Goal: Book appointment/travel/reservation

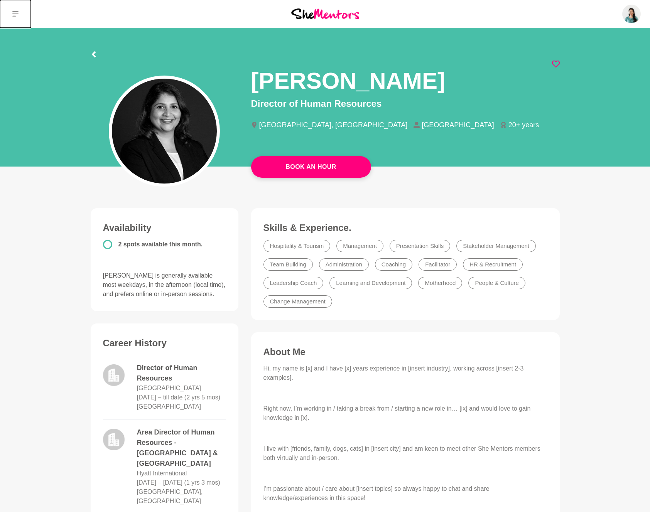
click at [20, 16] on button at bounding box center [15, 14] width 31 height 28
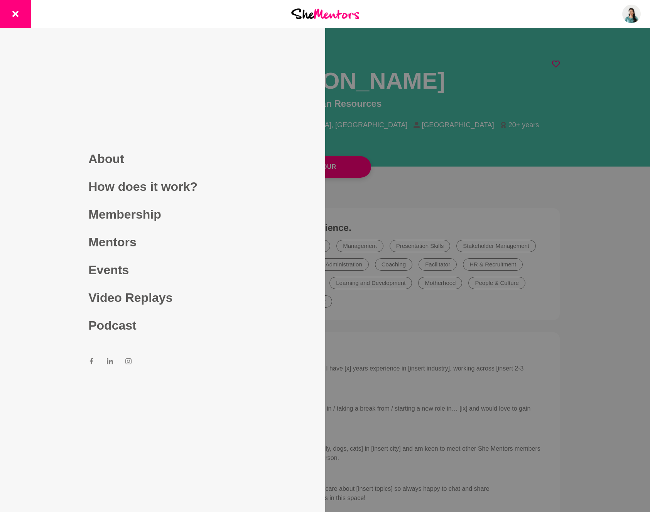
click at [436, 62] on div at bounding box center [325, 256] width 650 height 512
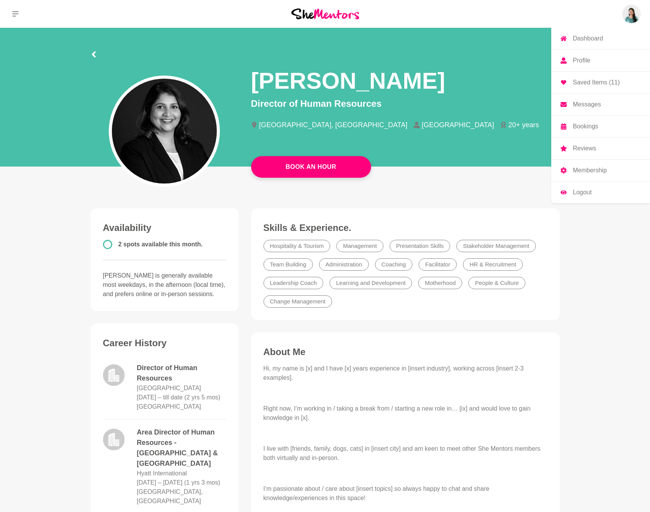
click at [631, 8] on img at bounding box center [631, 14] width 19 height 19
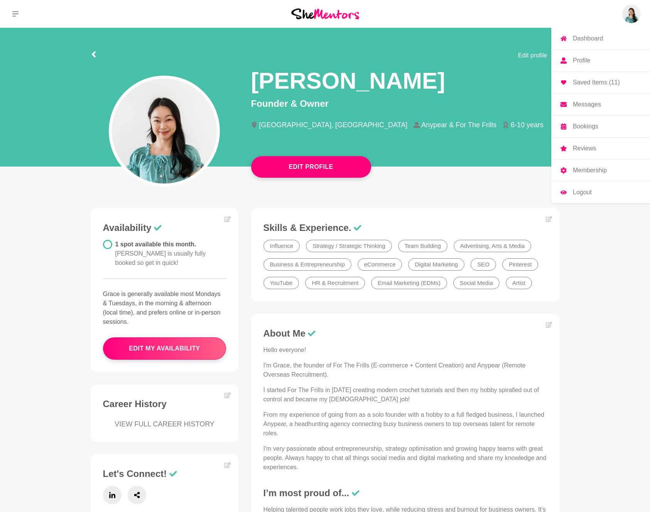
click at [589, 80] on p "Saved Items (11)" at bounding box center [596, 82] width 47 height 6
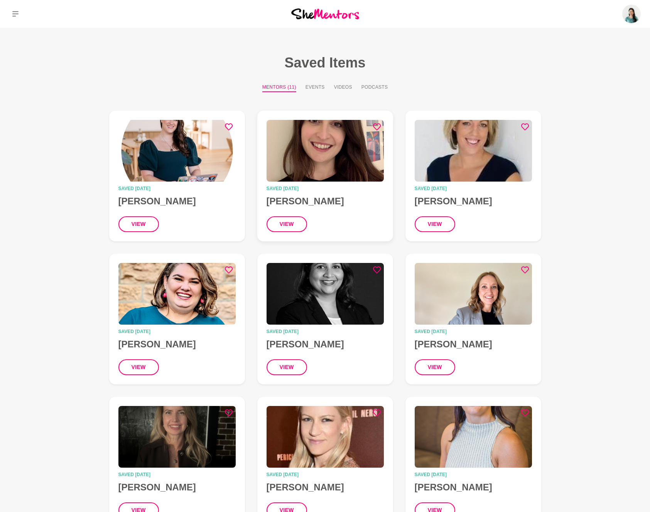
click at [349, 187] on time "Saved 1 month ago" at bounding box center [325, 188] width 117 height 5
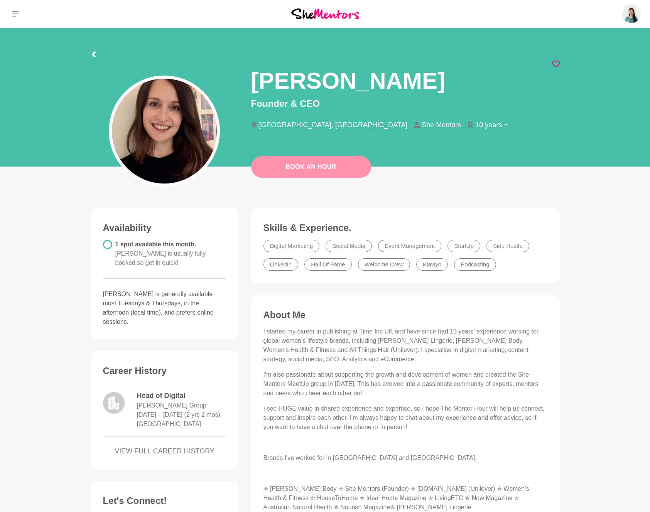
click at [318, 170] on link "Book An Hour" at bounding box center [311, 167] width 120 height 22
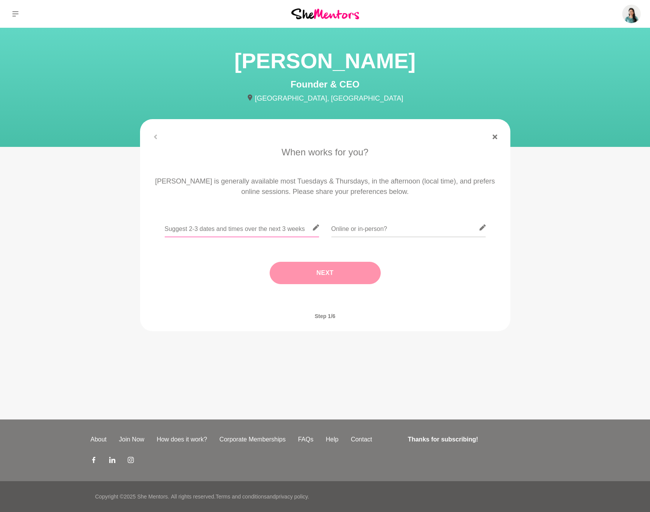
click at [264, 226] on input "text" at bounding box center [242, 227] width 154 height 19
click at [346, 230] on input "text" at bounding box center [408, 227] width 154 height 19
type input "Online"
click at [257, 225] on input "text" at bounding box center [242, 227] width 154 height 19
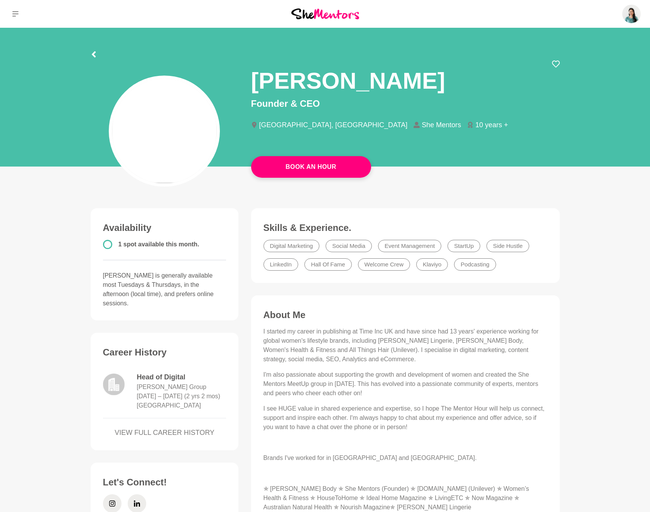
click at [198, 282] on p "Ali is generally available most Tuesdays & Thursdays, in the afternoon (local t…" at bounding box center [164, 289] width 123 height 37
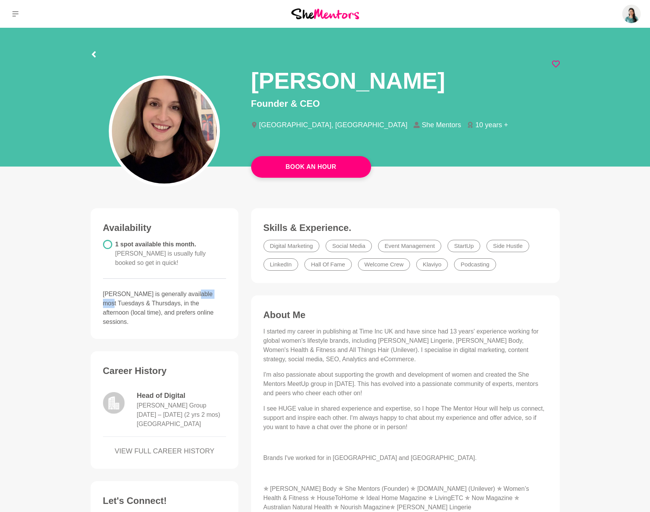
click at [198, 290] on p "Ali is generally available most Tuesdays & Thursdays, in the afternoon (local t…" at bounding box center [164, 308] width 123 height 37
click at [183, 302] on p "Ali is generally available most Tuesdays & Thursdays, in the afternoon (local t…" at bounding box center [164, 308] width 123 height 37
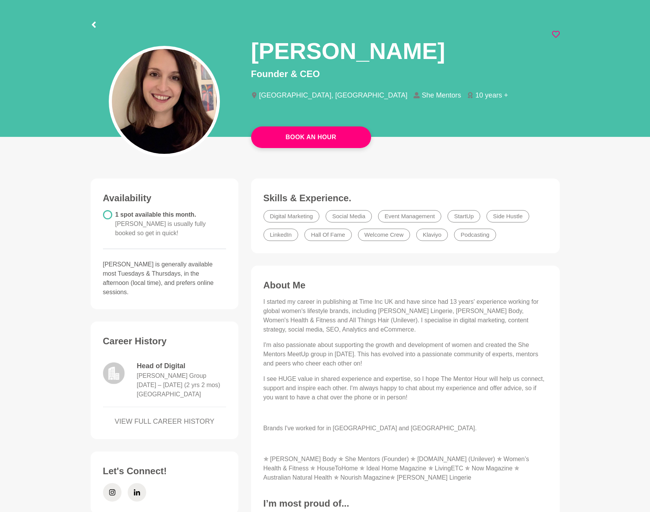
scroll to position [30, 0]
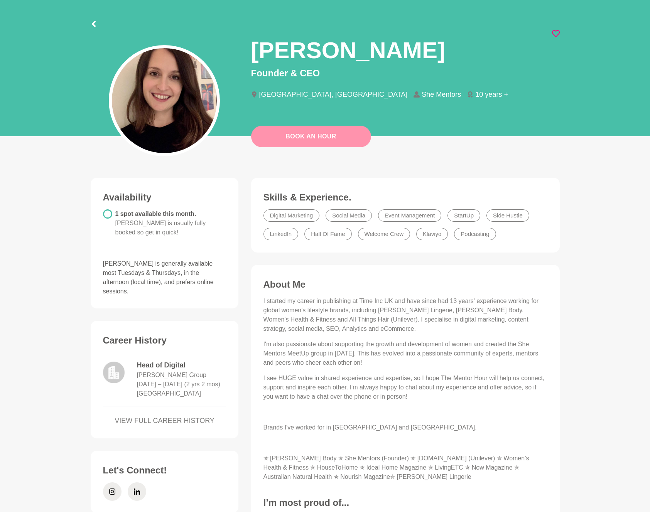
click at [327, 135] on link "Book An Hour" at bounding box center [311, 137] width 120 height 22
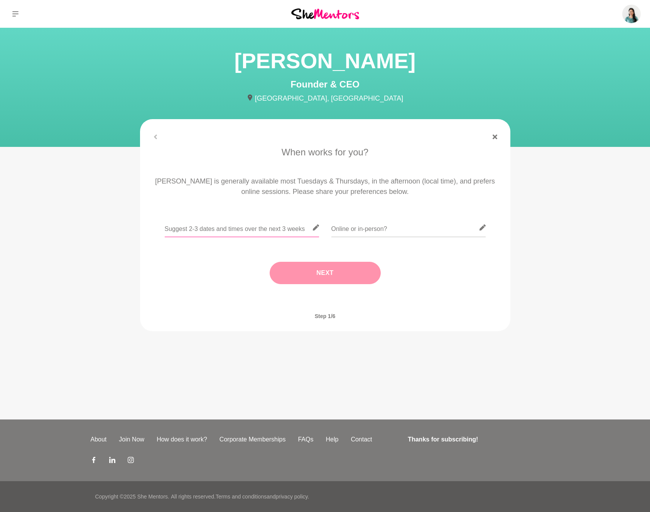
click at [216, 231] on input "text" at bounding box center [242, 227] width 154 height 19
click at [317, 229] on icon at bounding box center [316, 228] width 6 height 6
click at [311, 228] on input "text" at bounding box center [242, 227] width 154 height 19
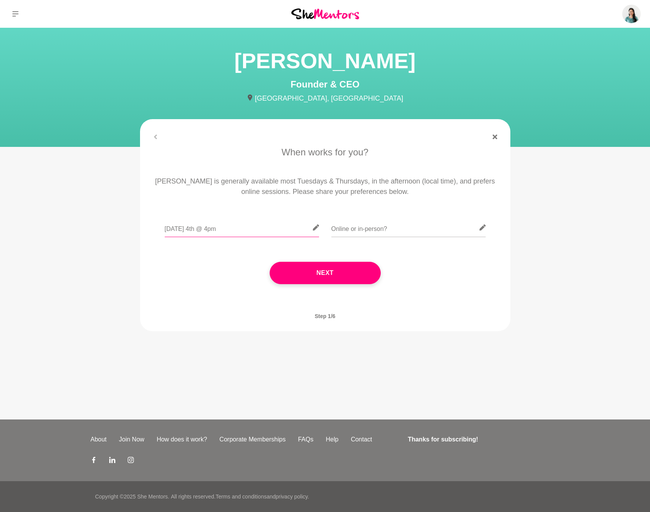
click at [211, 231] on input "Thursday 4th @ 4pm" at bounding box center [242, 227] width 154 height 19
click at [235, 230] on input "Thursday 4th @ 1pm" at bounding box center [242, 227] width 154 height 19
click at [202, 231] on input "Thursday 4th @ 1pm," at bounding box center [242, 227] width 154 height 19
click at [188, 231] on input "Thursday 4th Sep @ 1pm," at bounding box center [242, 227] width 154 height 19
click at [272, 225] on input "Thur 4th Sep @ 1pm," at bounding box center [242, 227] width 154 height 19
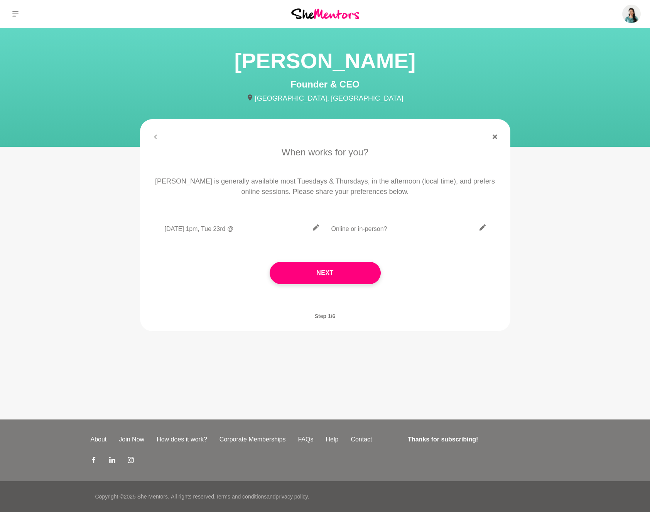
click at [271, 227] on input "Thur 4th Sep @ 1pm, Tue 23rd @" at bounding box center [242, 227] width 154 height 19
click at [295, 230] on input "Thur 4th Sep @ 1pm, Tue 23rd @ 1pm" at bounding box center [242, 227] width 154 height 19
click at [366, 228] on input "text" at bounding box center [408, 227] width 154 height 19
click at [178, 229] on input "Thur 4th Sep @ 1pm, Tue 23rd @ 1pm, Thu 25 @ 2pm" at bounding box center [242, 227] width 154 height 19
type input "Thu 4th Sep @ 1pm, Tue 23rd @ 1pm, Thu 25 @ 2pm"
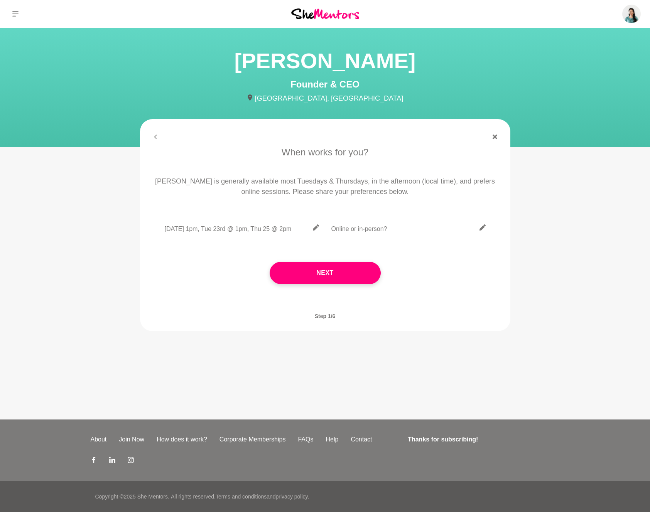
click at [353, 232] on input "text" at bounding box center [408, 227] width 154 height 19
type input "Thu 4th (In person), Tue 23"
click at [290, 231] on input "Thu 4th Sep @ 1pm, Tue 23rd @ 1pm, Thu 25 @ 2pm" at bounding box center [242, 227] width 154 height 19
type input "Thu 4th Sep @ 1pm, Tue 23rd @ 1pm, Thu 25th @ 2pm"
click at [427, 229] on input "Thu 4th (In person), Tue 23" at bounding box center [408, 227] width 154 height 19
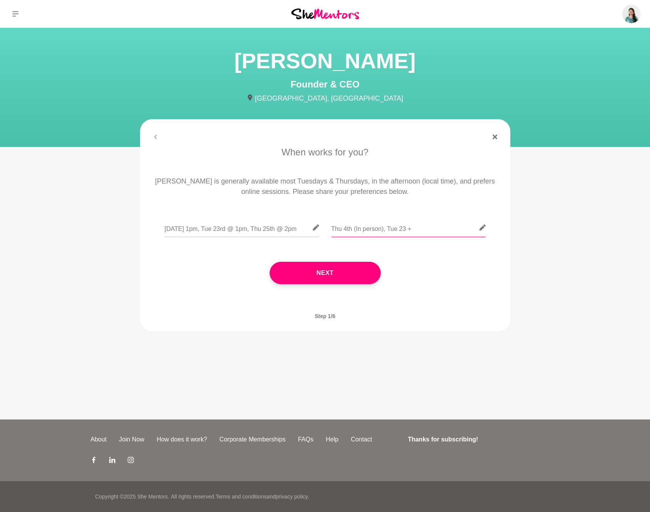
click at [404, 231] on input "Thu 4th (In person), Tue 23 +" at bounding box center [408, 227] width 154 height 19
click at [424, 230] on input "Thu 4th (In person), Tue 23rd +" at bounding box center [408, 227] width 154 height 19
type input "Thu 4th (In person), Tue 23rd + Thu 25th (online)"
click at [257, 227] on input "Thu 4th Sep @ 1pm, Tue 23rd @ 1pm, Thu 25th @ 2pm" at bounding box center [242, 227] width 154 height 19
click at [316, 276] on button "Next" at bounding box center [325, 273] width 111 height 22
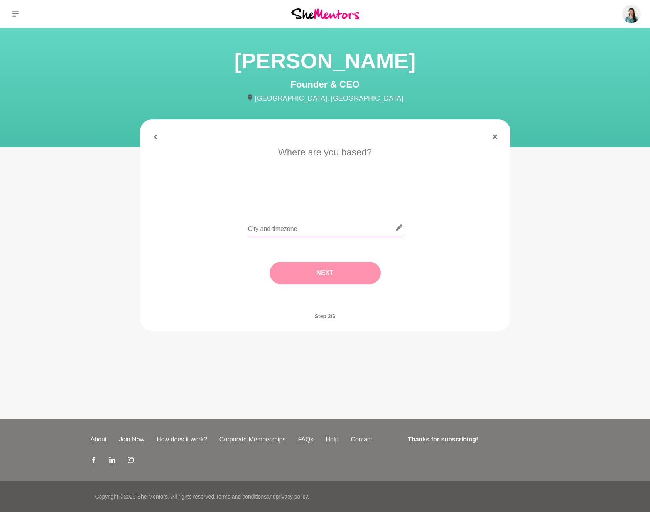
click at [344, 231] on input "text" at bounding box center [325, 227] width 154 height 19
click at [417, 231] on div "Auckland" at bounding box center [325, 232] width 349 height 28
click at [386, 228] on input "Auckland" at bounding box center [325, 227] width 154 height 19
type input "[GEOGRAPHIC_DATA], [GEOGRAPHIC_DATA]"
click at [344, 278] on button "Next" at bounding box center [325, 273] width 111 height 22
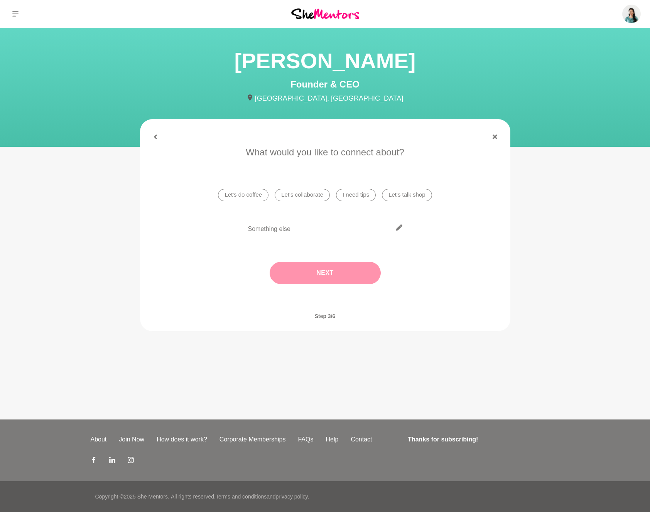
click at [410, 198] on li "Let's talk shop" at bounding box center [407, 195] width 50 height 12
click at [348, 192] on li "I need tips" at bounding box center [356, 195] width 40 height 12
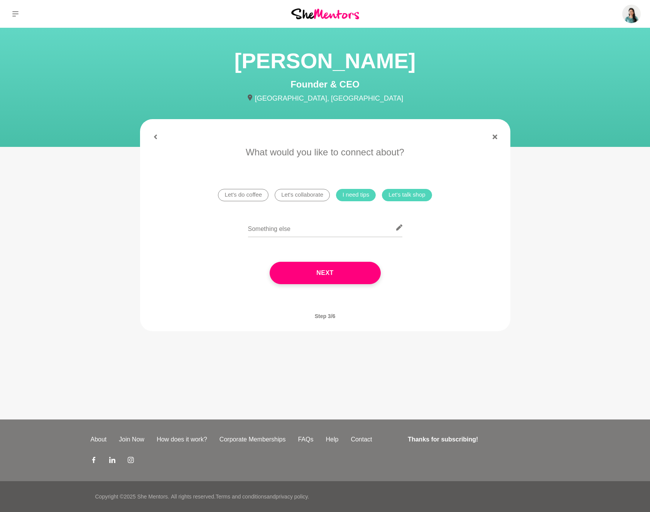
click at [363, 197] on li "I need tips" at bounding box center [356, 195] width 40 height 12
click at [363, 199] on li "I need tips" at bounding box center [356, 195] width 40 height 12
click at [340, 274] on button "Next" at bounding box center [325, 273] width 111 height 22
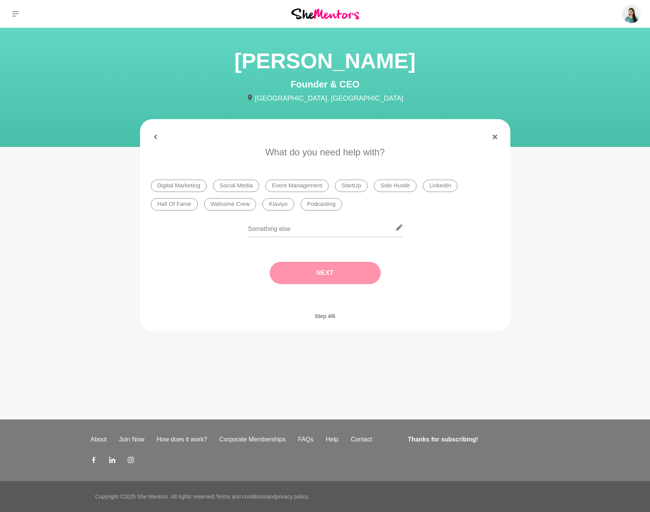
click at [354, 188] on li "StartUp" at bounding box center [351, 186] width 33 height 12
click at [313, 227] on input "text" at bounding box center [325, 227] width 154 height 19
type input "Community Building"
click at [347, 274] on button "Next" at bounding box center [325, 273] width 111 height 22
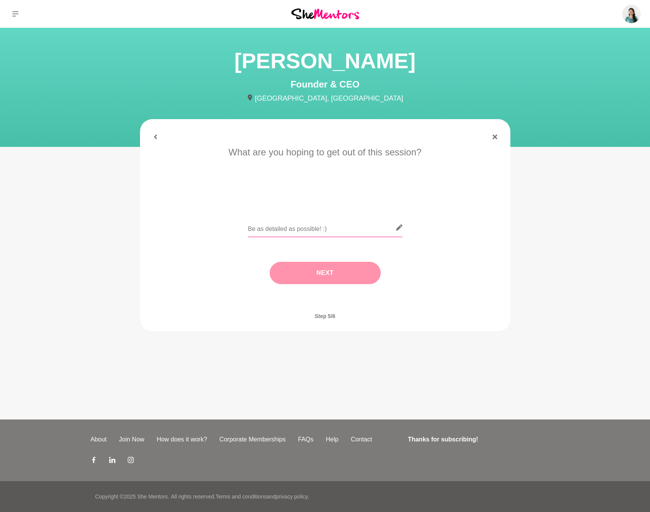
click at [356, 233] on input "text" at bounding box center [325, 227] width 154 height 19
type input "V"
type input "i"
drag, startPoint x: 374, startPoint y: 231, endPoint x: 341, endPoint y: 231, distance: 32.8
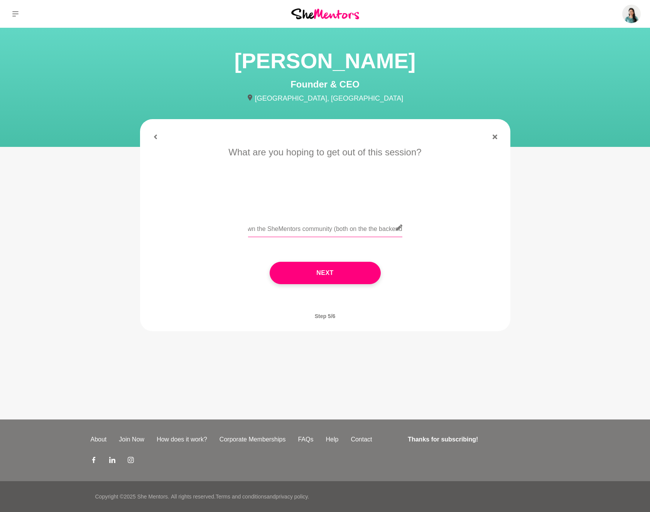
click at [341, 231] on input "Love to chat and hear about how you built and have grown the SheMentors communi…" at bounding box center [325, 227] width 154 height 19
click at [314, 228] on input "Love to chat and hear about how you built and have grown the SheMentors communi…" at bounding box center [325, 227] width 154 height 19
click at [385, 230] on input "Love to chat and hear about how you built and have grown the SheMentors communi…" at bounding box center [325, 227] width 154 height 19
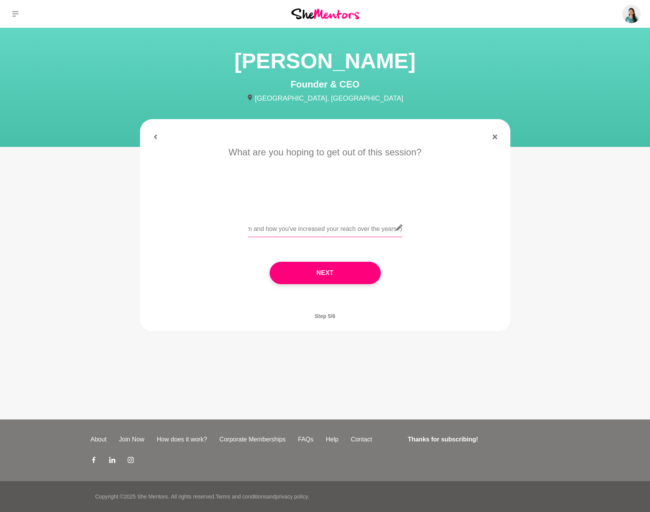
scroll to position [0, 314]
type input "Love to chat and hear about how you built and have grown the SheMentors communi…"
click at [350, 279] on button "Next" at bounding box center [325, 273] width 111 height 22
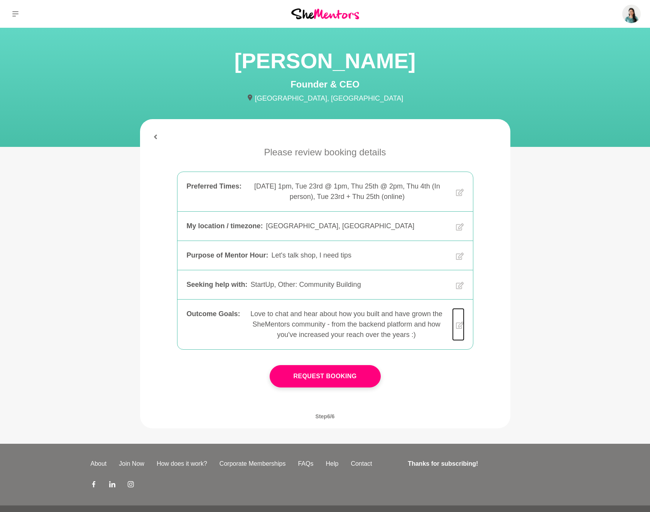
click at [461, 326] on icon at bounding box center [460, 325] width 8 height 7
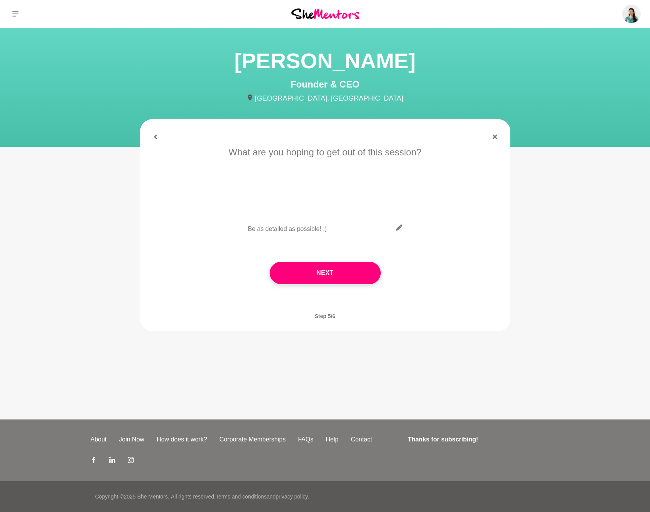
click at [292, 230] on input "text" at bounding box center [325, 227] width 154 height 19
type input "Love to chat and learn how you've grown the SheMentors community - from both a …"
click at [348, 271] on button "Next" at bounding box center [325, 273] width 111 height 22
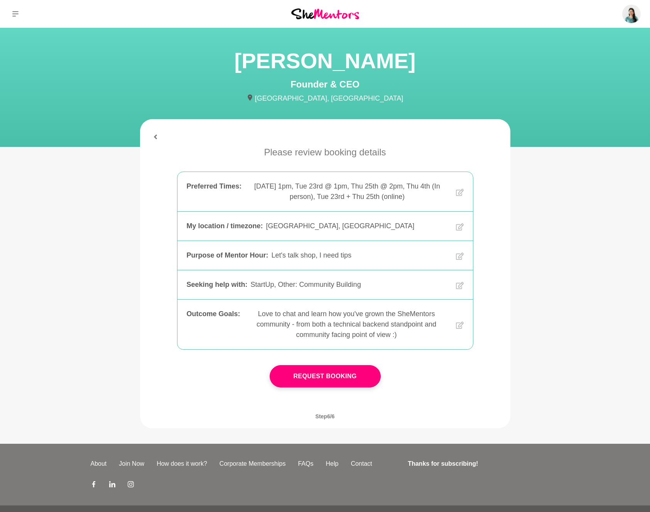
click at [366, 327] on div "Love to chat and learn how you've grown the SheMentors community - from both a …" at bounding box center [346, 324] width 206 height 31
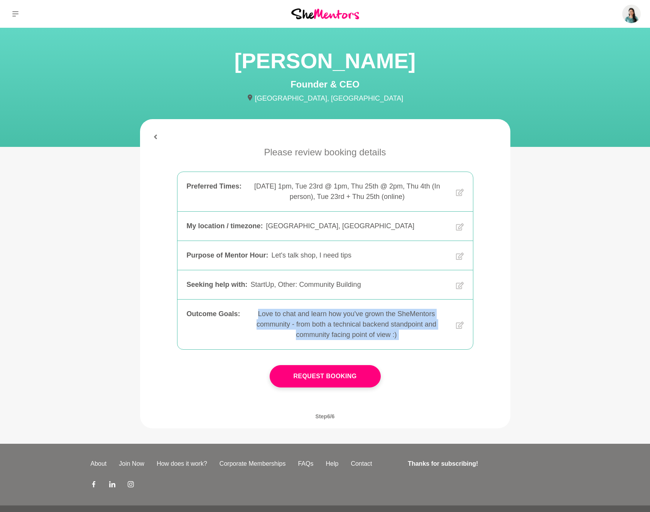
click at [366, 327] on div "Love to chat and learn how you've grown the SheMentors community - from both a …" at bounding box center [346, 324] width 206 height 31
copy div "Love to chat and learn how you've grown the SheMentors community - from both a …"
click at [457, 325] on icon at bounding box center [460, 326] width 8 height 30
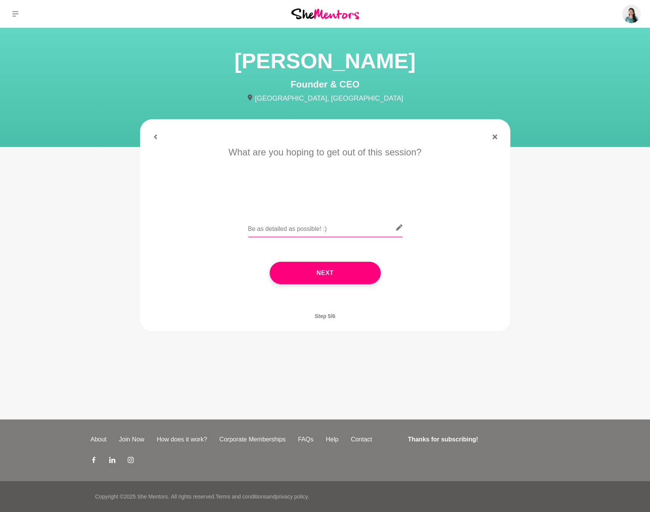
click at [291, 231] on input "text" at bounding box center [325, 227] width 154 height 19
paste input "Love to chat and learn how you've grown the SheMentors community - from both a …"
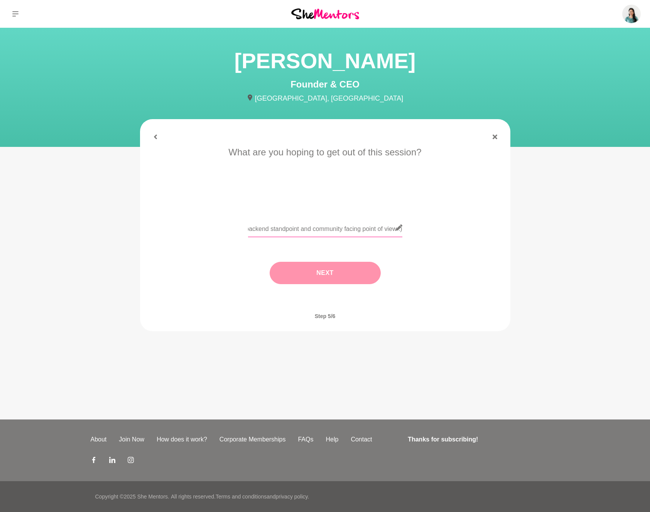
click at [284, 231] on input "Love to chat and learn how you've grown the SheMentors community - from both a …" at bounding box center [325, 227] width 154 height 19
click at [282, 229] on input "Love to chat and learn how you've grown the SheMentors community - from both a …" at bounding box center [325, 227] width 154 height 19
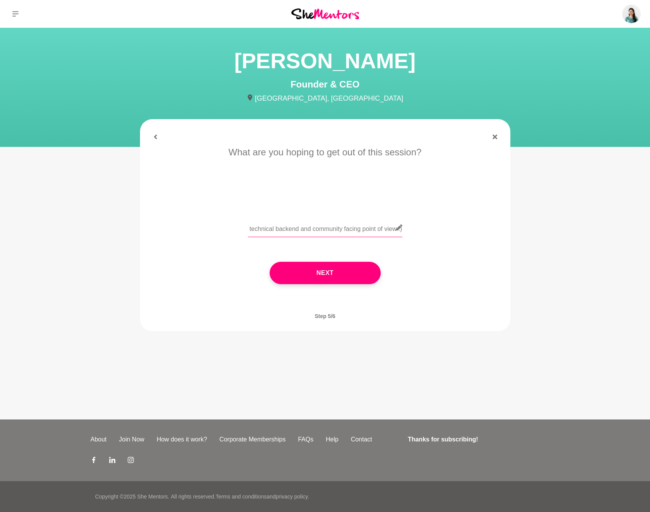
click at [259, 229] on input "Love to chat and learn how you've grown the SheMentors community - from both a …" at bounding box center [325, 227] width 154 height 19
click at [311, 230] on input "Love to chat and learn how you've grown the SheMentors community - from your ba…" at bounding box center [325, 227] width 154 height 19
click at [344, 227] on input "Love to chat and learn how you've grown the SheMentors community - from your ba…" at bounding box center [325, 227] width 154 height 19
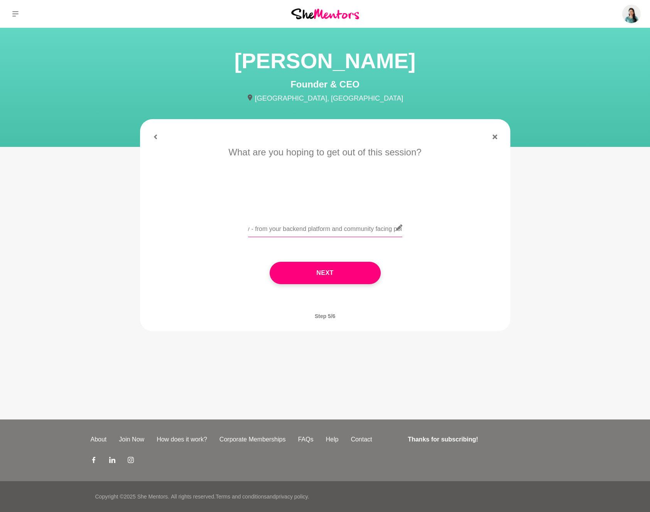
click at [344, 227] on input "Love to chat and learn how you've grown the SheMentors community - from your ba…" at bounding box center [325, 227] width 154 height 19
type input "Love to chat and learn how you've grown the SheMentors community - from your ba…"
click at [348, 275] on button "Next" at bounding box center [325, 273] width 111 height 22
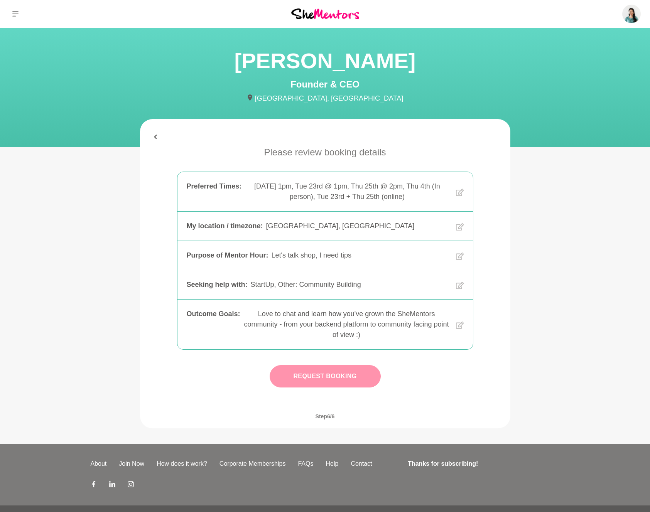
click at [346, 382] on button "Request Booking" at bounding box center [325, 376] width 111 height 22
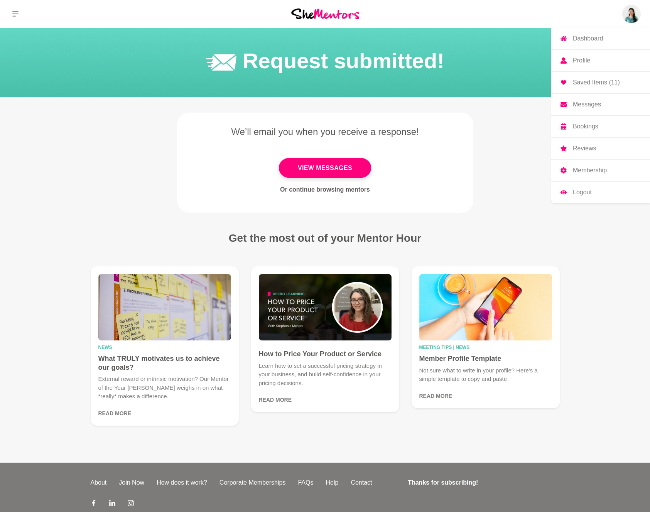
click at [631, 11] on img at bounding box center [631, 14] width 19 height 19
